Goal: Task Accomplishment & Management: Use online tool/utility

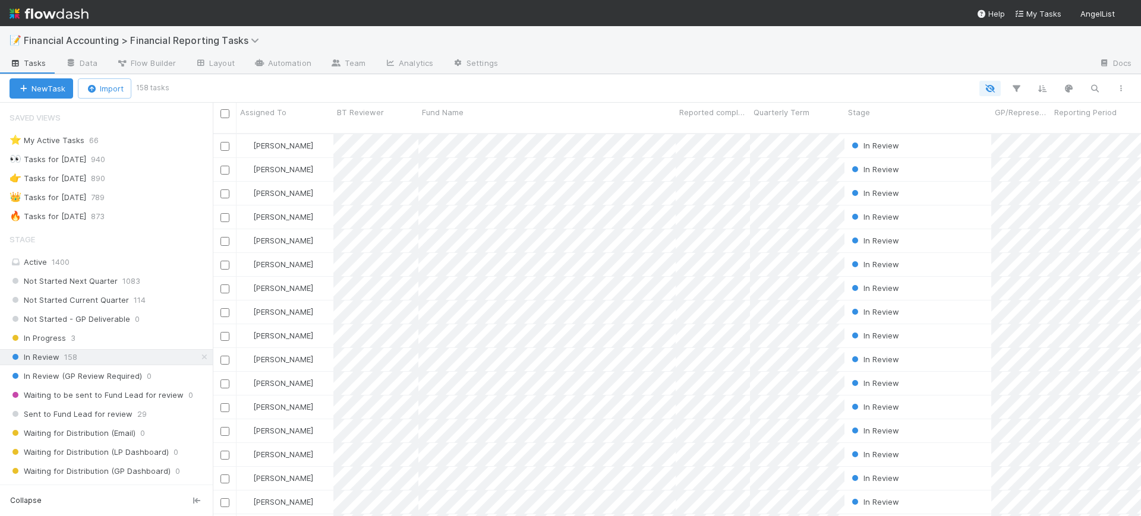
scroll to position [381, 917]
click at [1013, 84] on icon "button" at bounding box center [1016, 88] width 12 height 11
click at [887, 119] on button "Add Filter" at bounding box center [833, 124] width 356 height 17
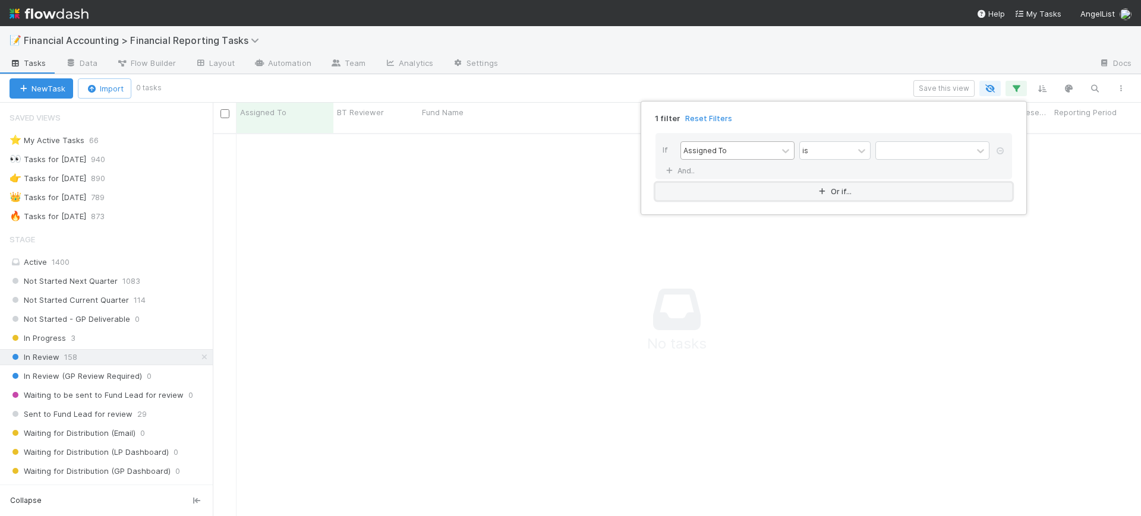
scroll to position [370, 905]
click at [763, 156] on div "Assigned To" at bounding box center [729, 150] width 96 height 17
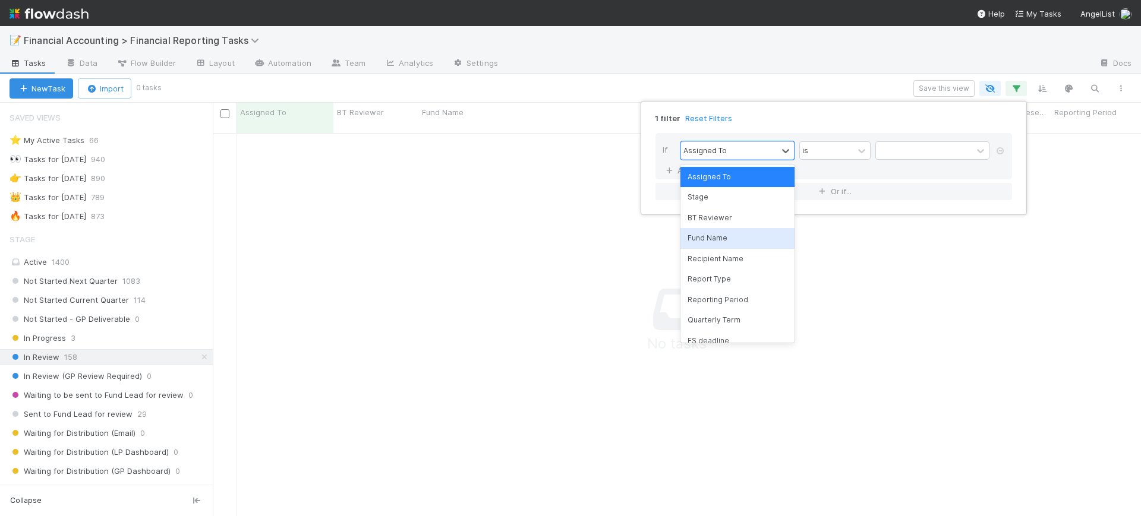
click at [751, 238] on div "Fund Name" at bounding box center [737, 238] width 114 height 20
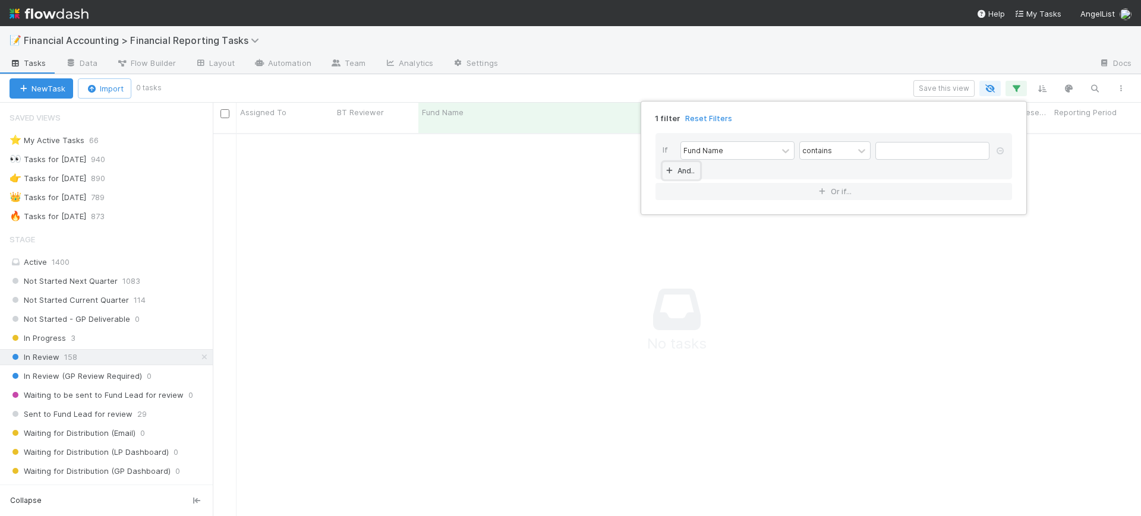
click at [673, 173] on icon at bounding box center [669, 171] width 12 height 7
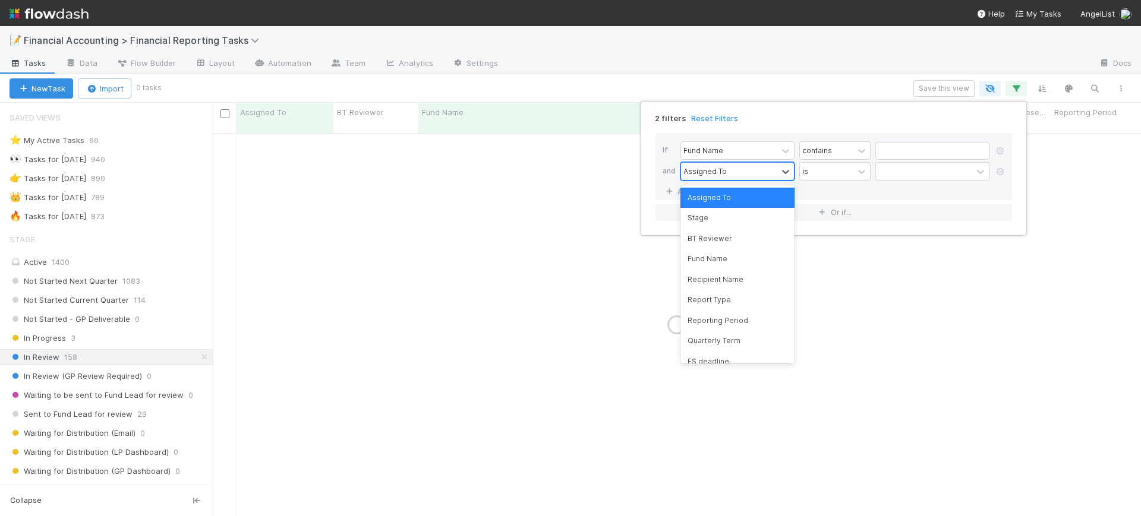
click at [739, 171] on div "Assigned To" at bounding box center [729, 171] width 96 height 17
click at [732, 317] on div "Reporting Period" at bounding box center [737, 321] width 114 height 20
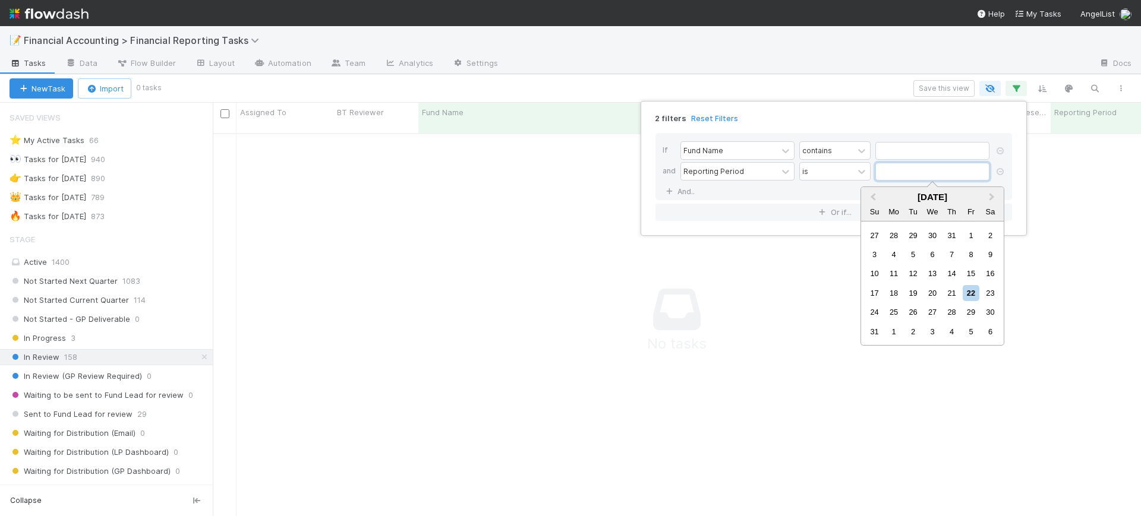
click at [901, 176] on input "text" at bounding box center [932, 172] width 114 height 18
click at [873, 193] on span "Previous Month" at bounding box center [873, 198] width 0 height 14
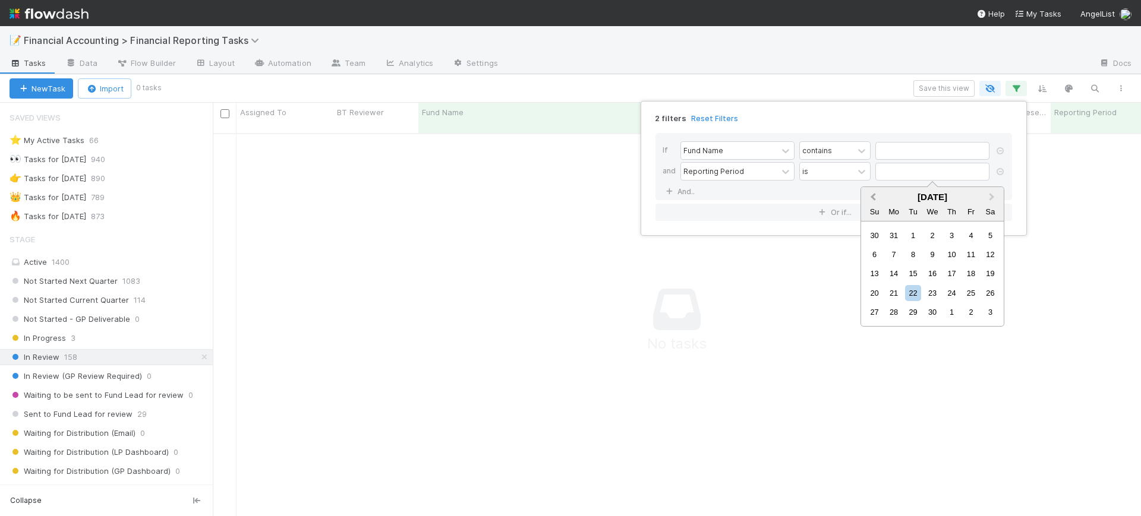
click at [873, 193] on span "Previous Month" at bounding box center [873, 198] width 0 height 14
click at [891, 326] on div "31" at bounding box center [894, 332] width 16 height 16
type input "[DATE]"
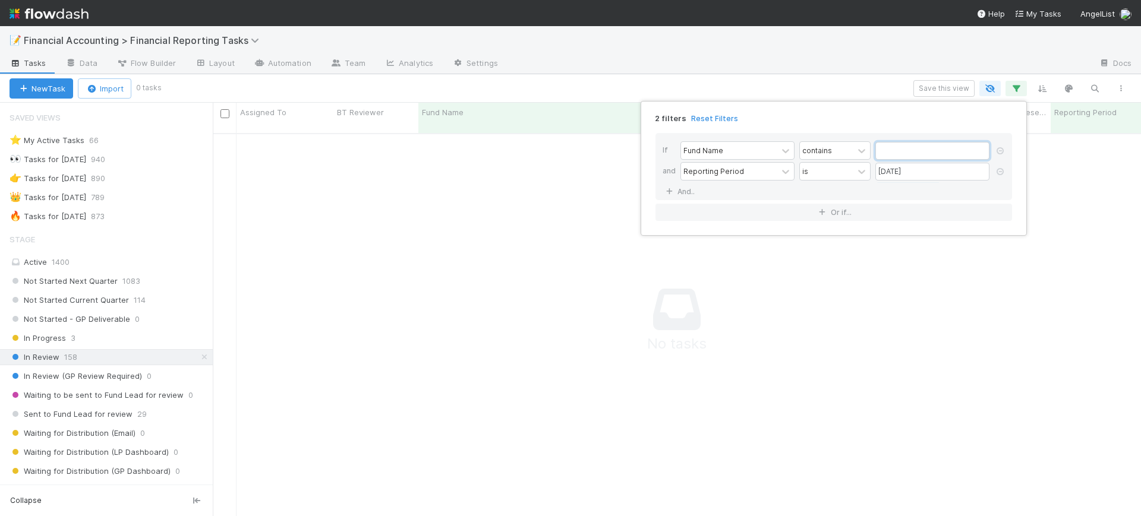
click at [900, 157] on input "text" at bounding box center [932, 151] width 114 height 18
type input "backend"
click at [209, 253] on div "2 filters Reset Filters If Fund Name contains backend and Reporting Period is […" at bounding box center [570, 258] width 1141 height 516
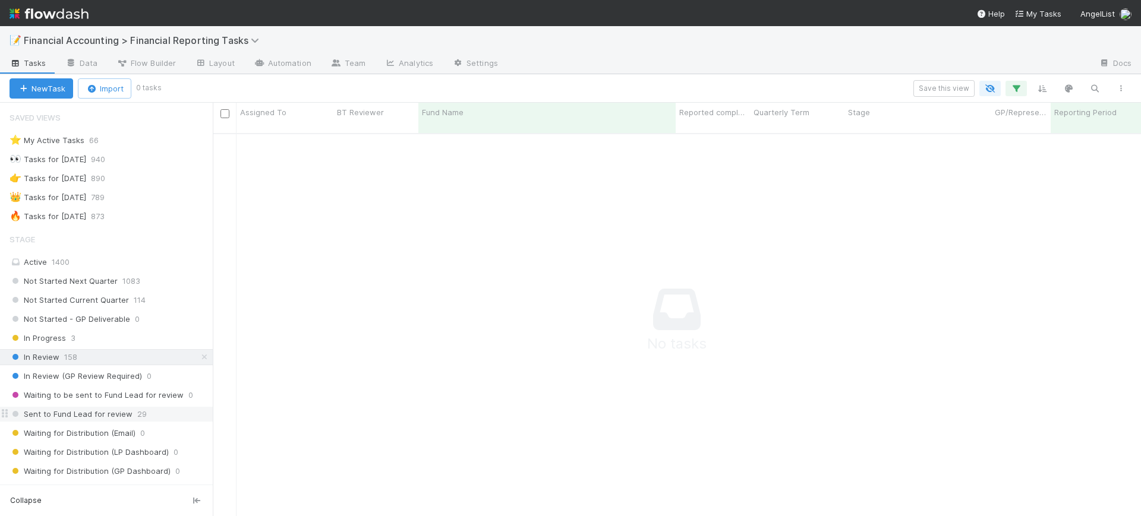
click at [122, 417] on span "Sent to Fund Lead for review" at bounding box center [71, 414] width 123 height 15
click at [1017, 85] on icon "button" at bounding box center [1016, 88] width 12 height 11
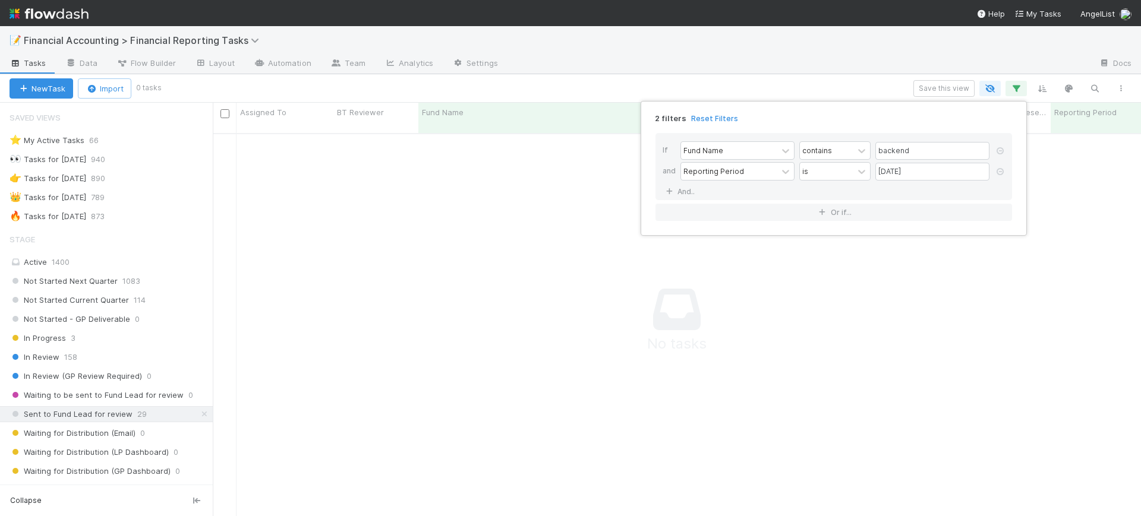
click at [442, 198] on div "2 filters Reset Filters If Fund Name contains backend and Reporting Period is […" at bounding box center [570, 258] width 1141 height 516
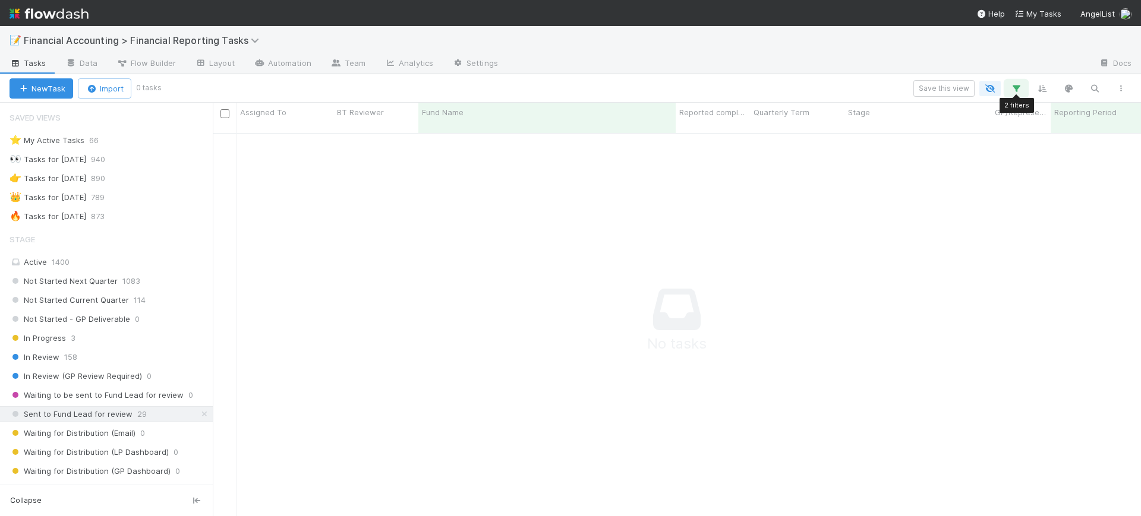
click at [1018, 88] on icon "button" at bounding box center [1016, 88] width 12 height 11
click at [1018, 88] on div "Loading..." at bounding box center [570, 258] width 1141 height 516
click at [1017, 88] on icon "button" at bounding box center [1016, 88] width 12 height 11
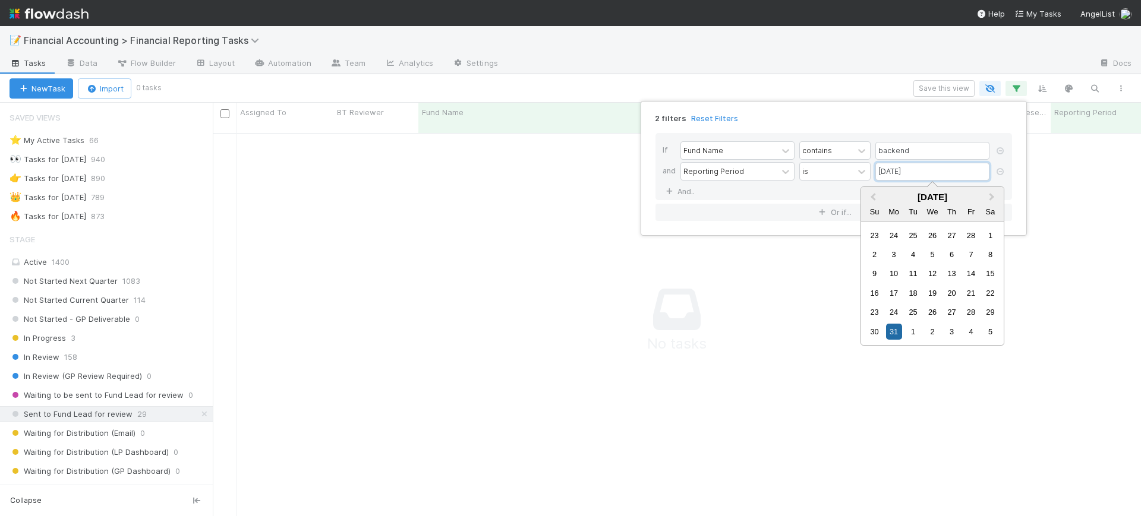
click at [901, 175] on input "[DATE]" at bounding box center [932, 172] width 114 height 18
click at [990, 191] on button "Next Month" at bounding box center [992, 197] width 19 height 19
click at [897, 311] on div "30" at bounding box center [894, 312] width 16 height 16
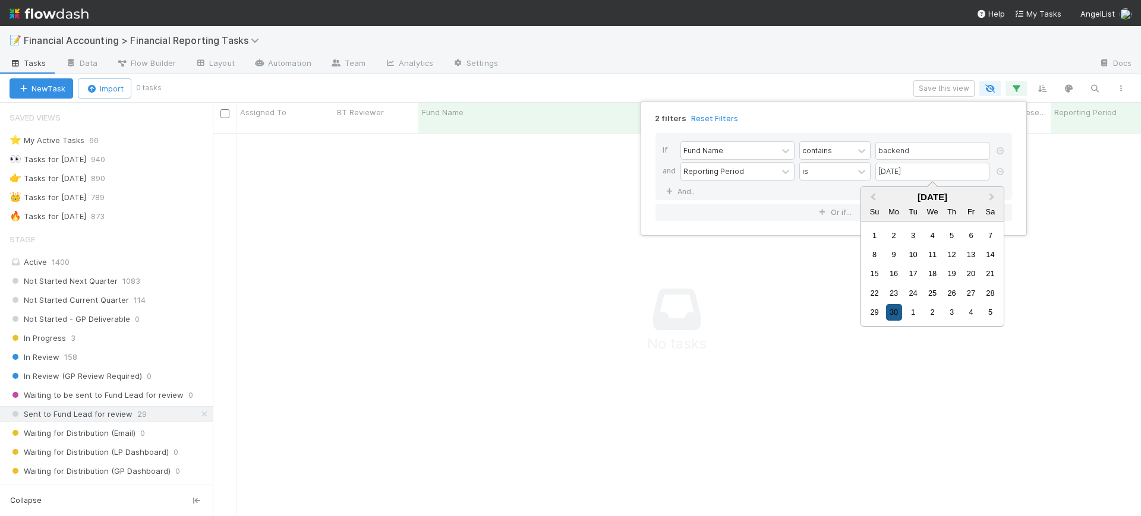
type input "[DATE]"
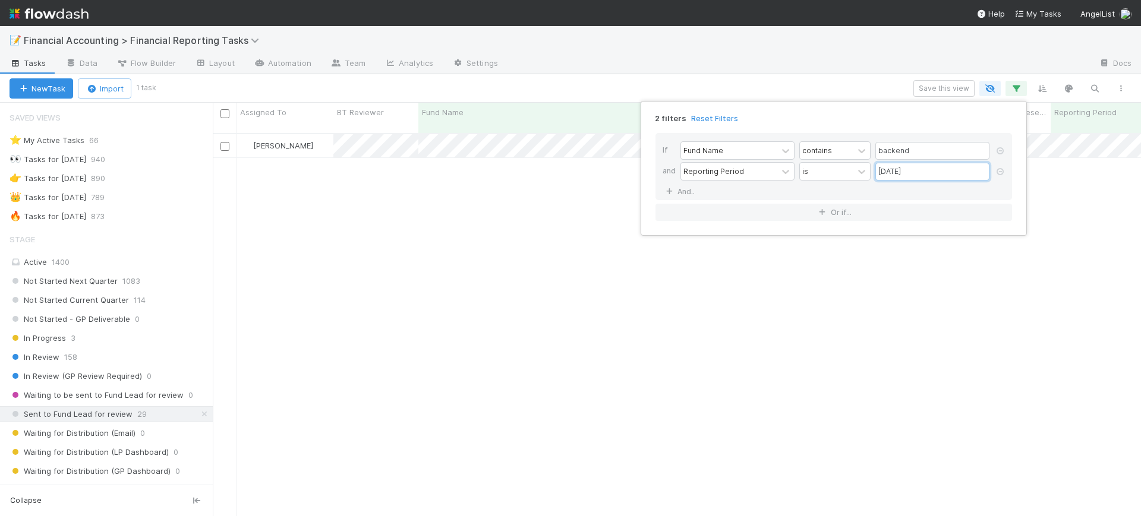
scroll to position [381, 917]
click at [521, 325] on div "2 filters Reset Filters If Fund Name contains backend and Reporting Period is […" at bounding box center [570, 258] width 1141 height 516
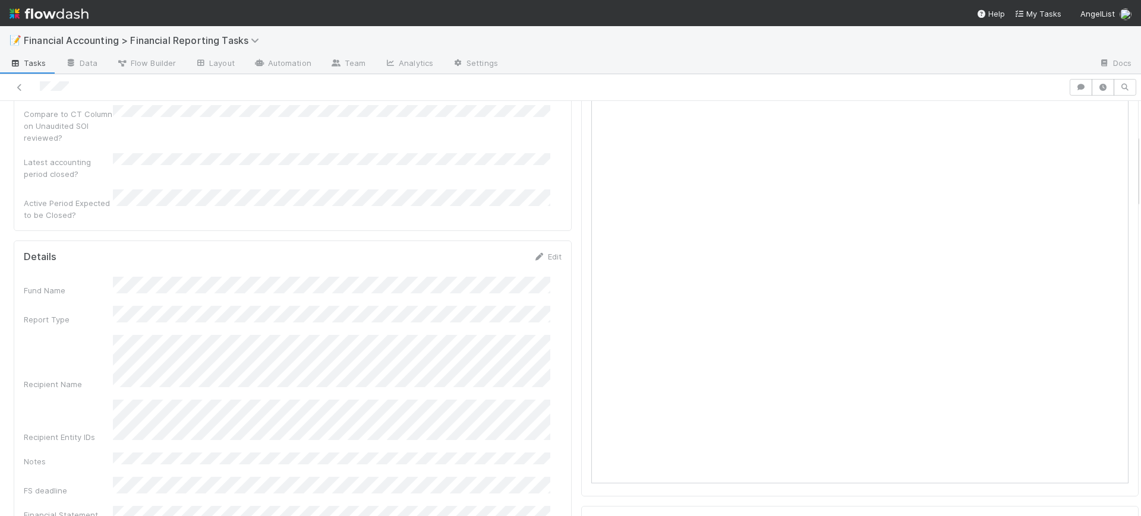
scroll to position [297, 0]
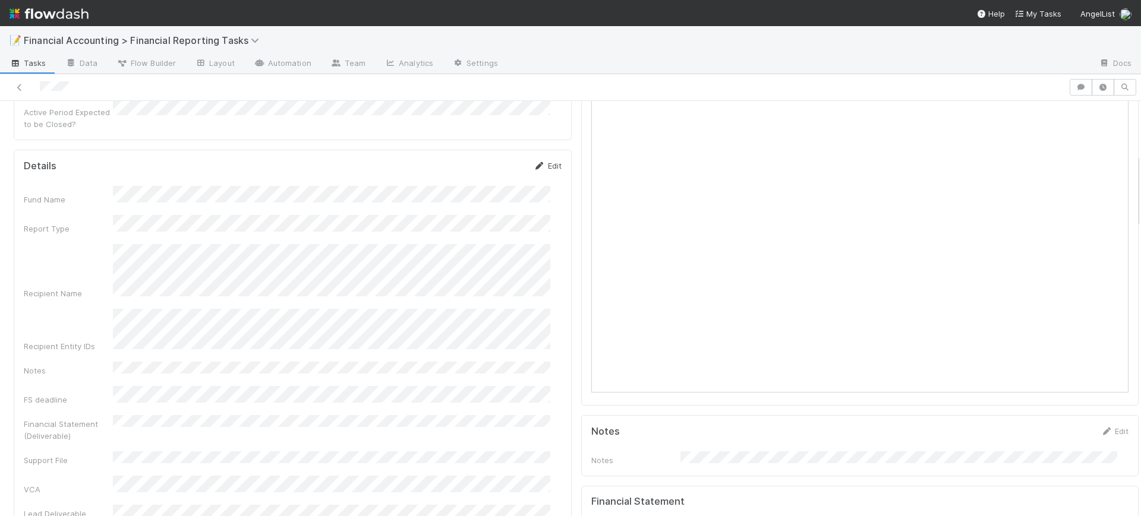
click at [534, 162] on icon at bounding box center [540, 166] width 12 height 8
click at [493, 160] on button "Save" at bounding box center [498, 170] width 34 height 20
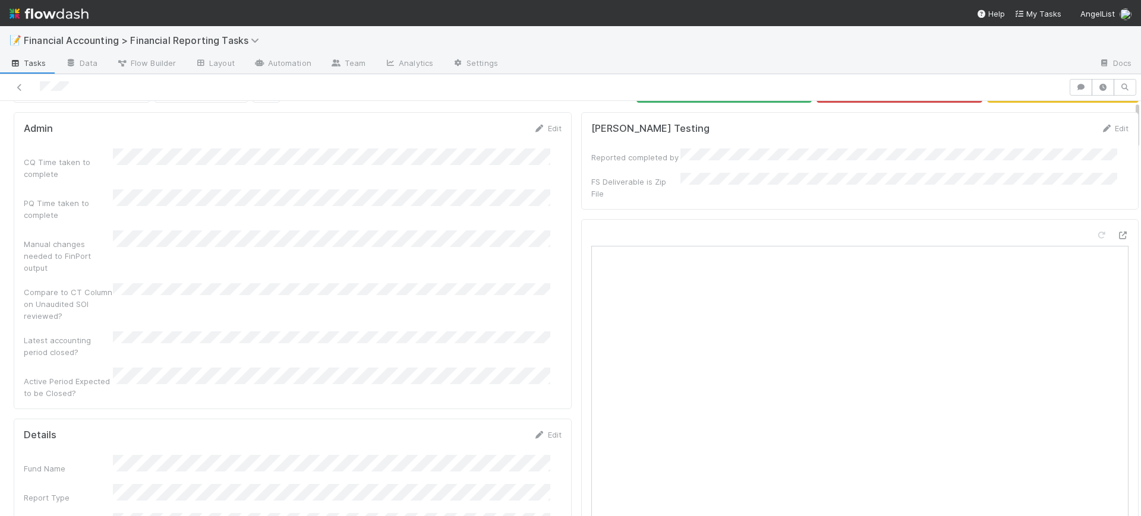
scroll to position [0, 0]
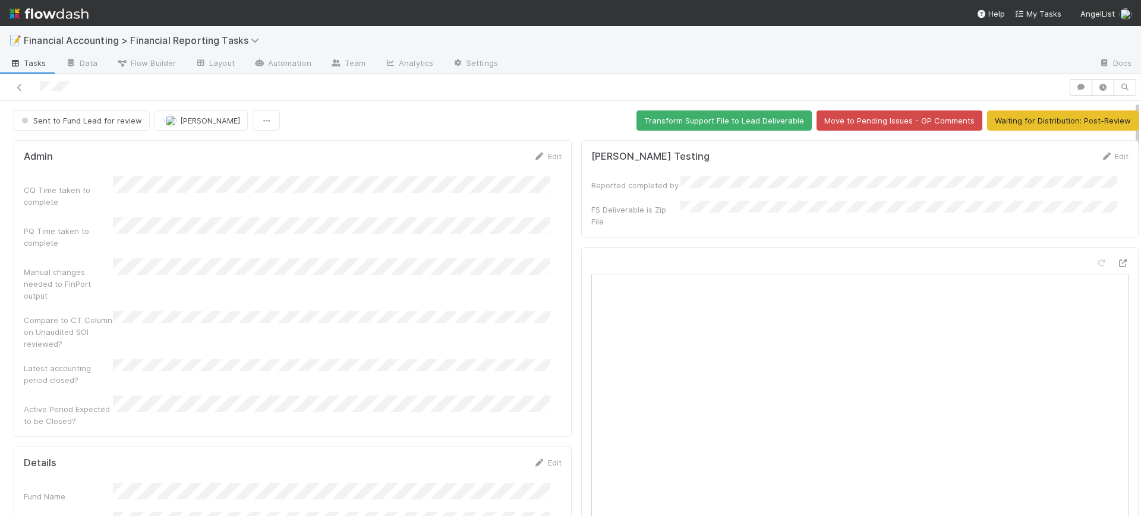
drag, startPoint x: 1126, startPoint y: 162, endPoint x: 1129, endPoint y: 105, distance: 57.1
click at [1129, 105] on div "Sent to Fund Lead for review [PERSON_NAME] Transform Support File to Lead Deliv…" at bounding box center [570, 308] width 1141 height 415
click at [38, 121] on span "Sent to Fund Lead for review" at bounding box center [80, 121] width 123 height 10
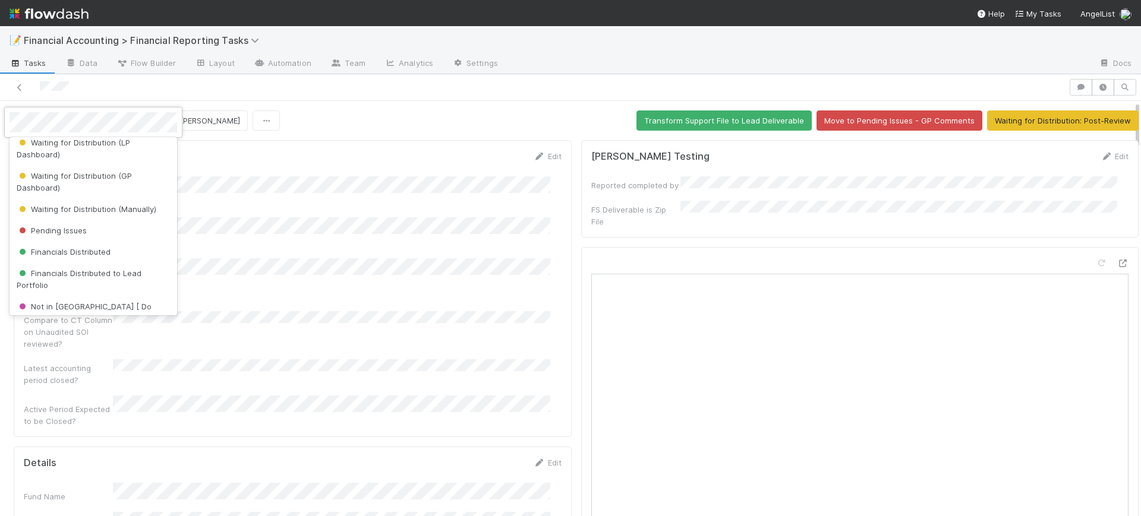
scroll to position [214, 0]
click at [111, 244] on div "Financials Distributed" at bounding box center [94, 249] width 168 height 21
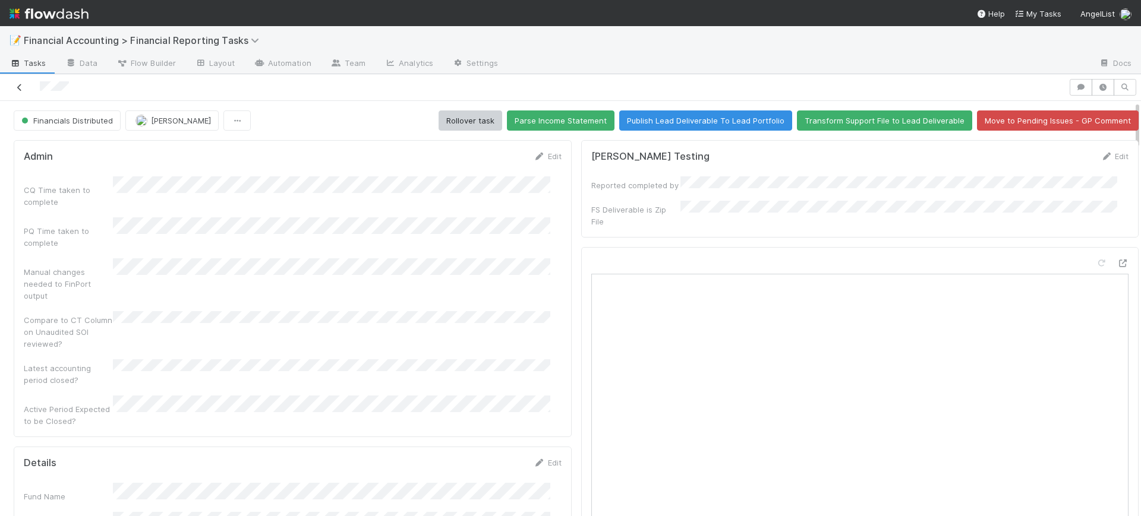
click at [18, 81] on link at bounding box center [20, 87] width 12 height 12
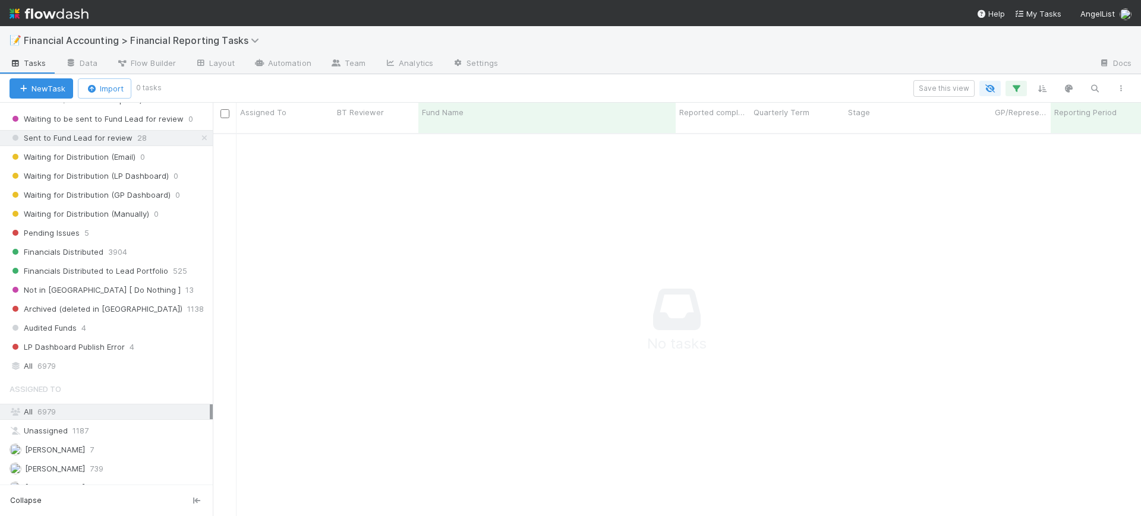
scroll to position [282, 0]
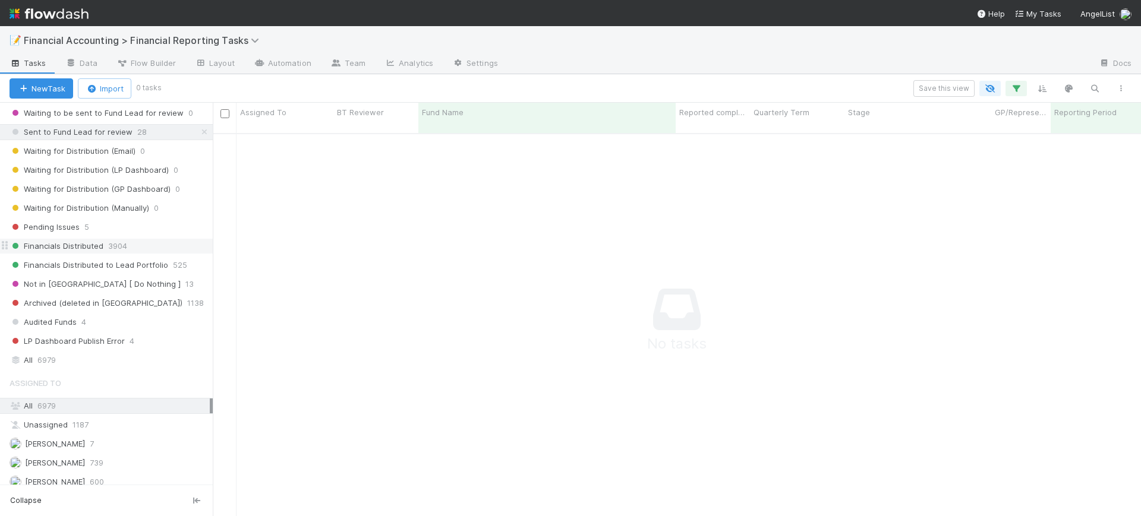
click at [109, 248] on span "3904" at bounding box center [117, 246] width 19 height 15
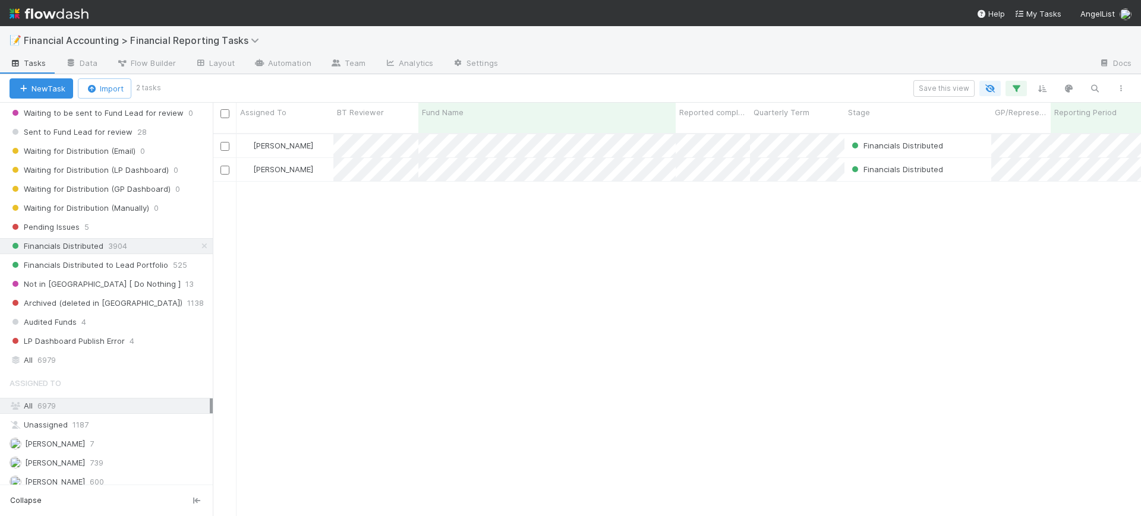
scroll to position [381, 917]
